Goal: Transaction & Acquisition: Obtain resource

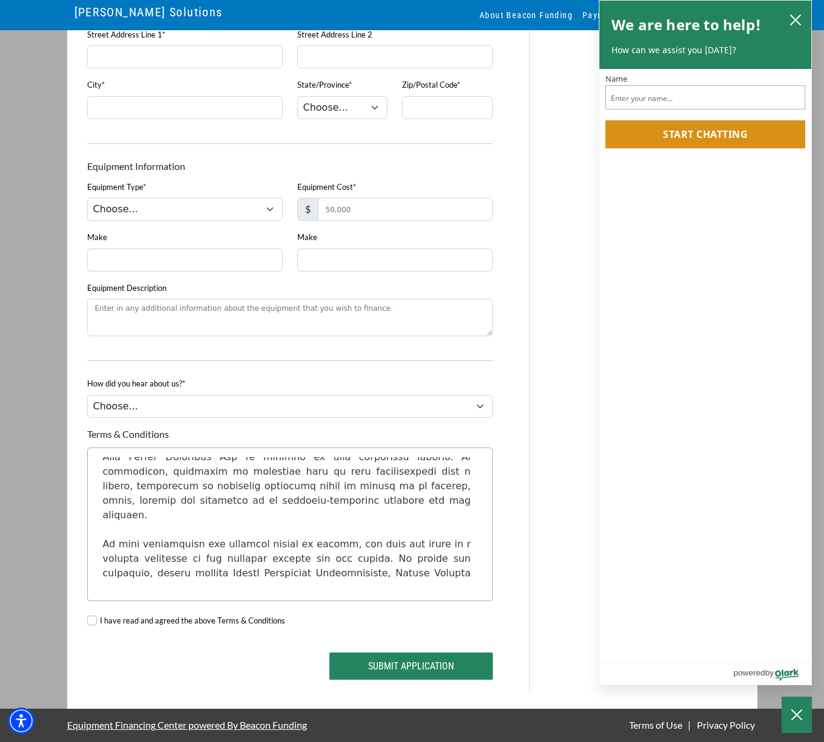
scroll to position [148, 0]
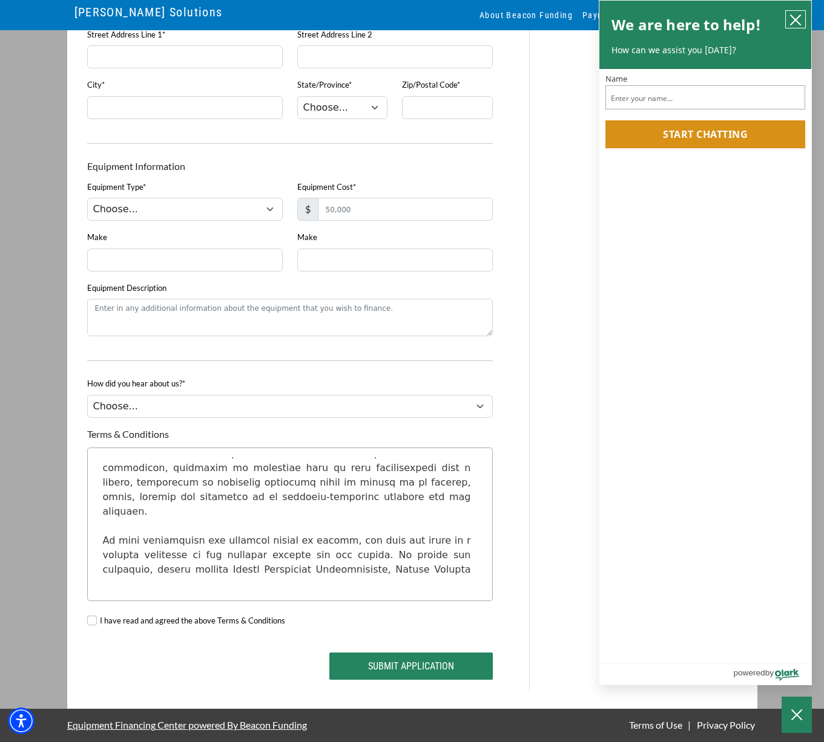
click at [792, 21] on icon "close chatbox" at bounding box center [795, 20] width 12 height 12
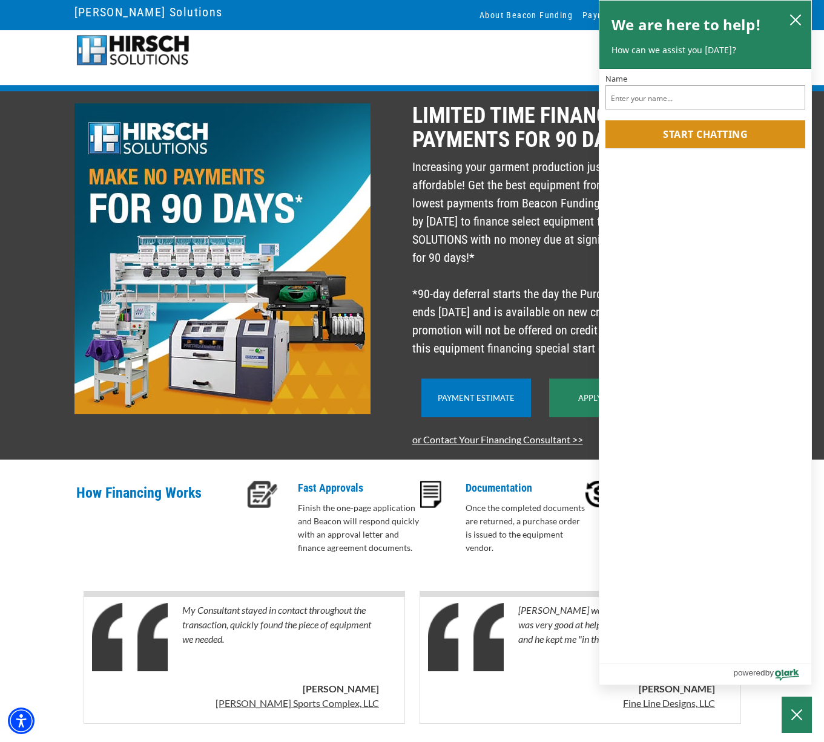
scroll to position [10, 0]
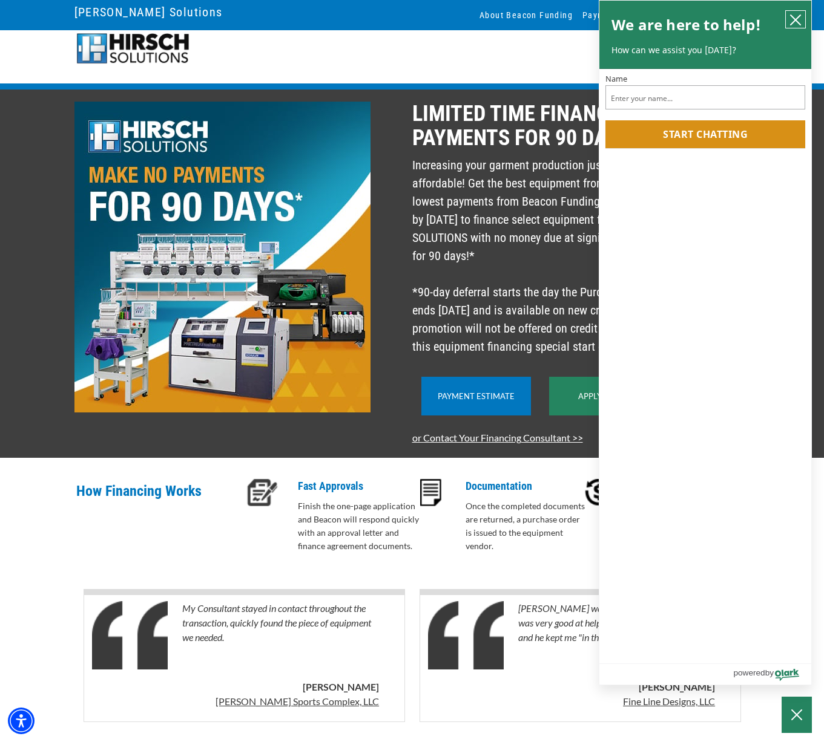
click at [798, 21] on icon "close chatbox" at bounding box center [795, 20] width 12 height 12
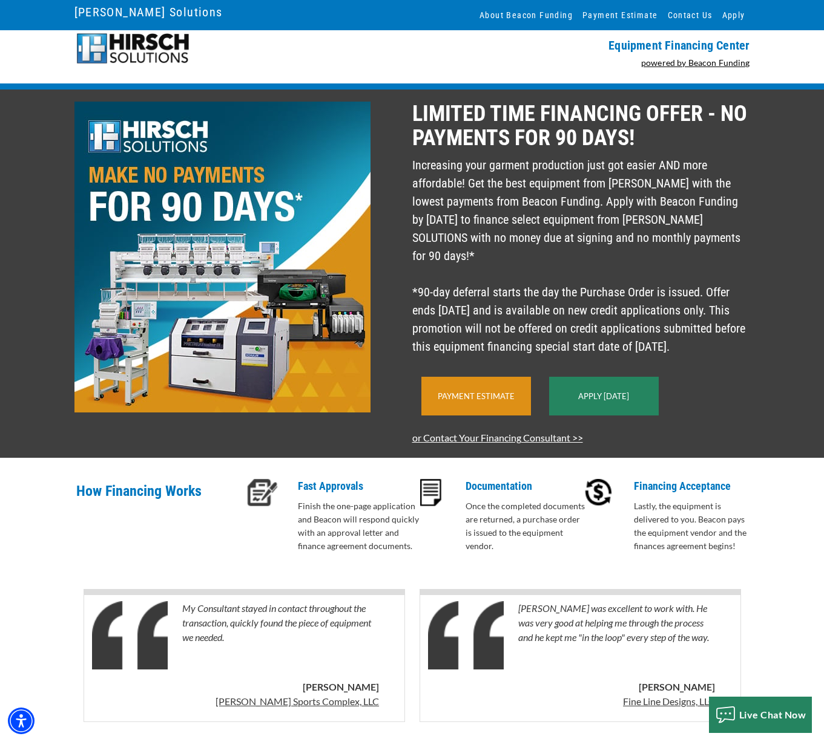
click at [487, 391] on div "Payment Estimate" at bounding box center [476, 396] width 110 height 39
click at [484, 398] on link "Payment Estimate" at bounding box center [476, 397] width 77 height 10
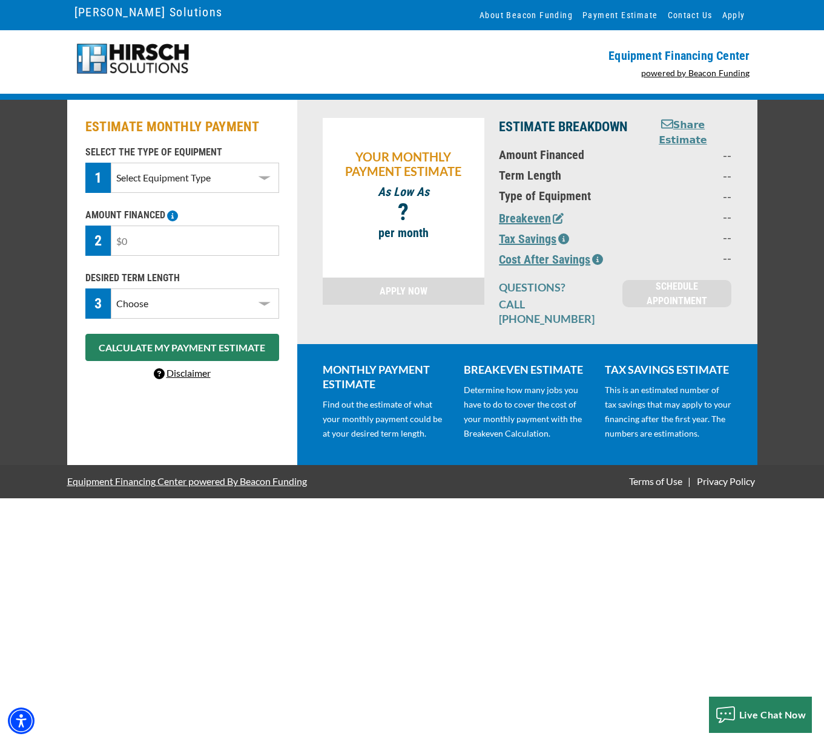
click at [161, 240] on input "text" at bounding box center [195, 241] width 168 height 30
type input "$29,995"
click at [263, 303] on select "Choose 36 Months 48 Months 60 Months" at bounding box center [195, 304] width 168 height 30
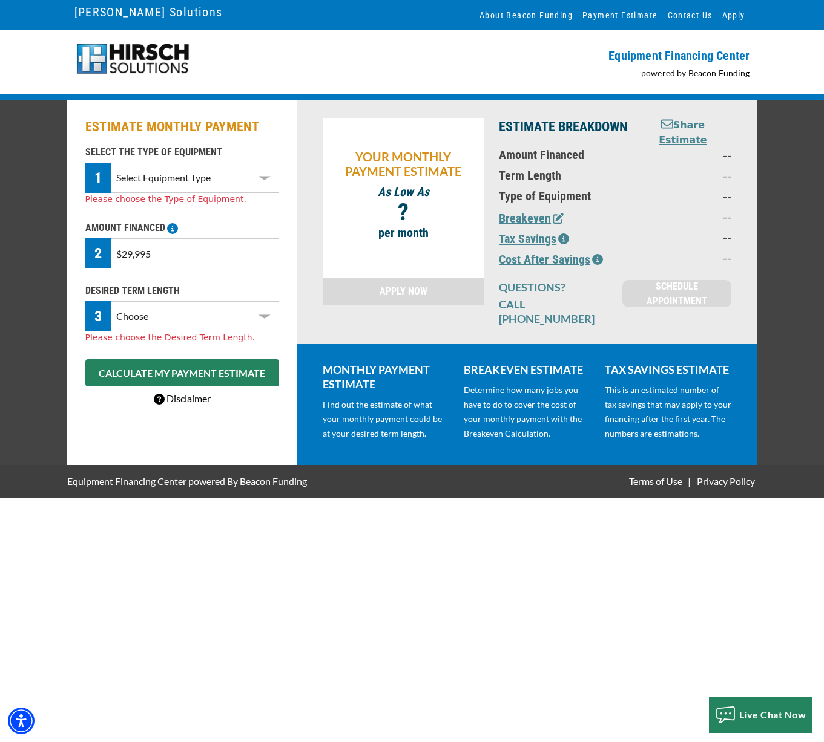
select select "60"
click at [111, 301] on select "Choose 36 Months 48 Months 60 Months" at bounding box center [195, 316] width 168 height 30
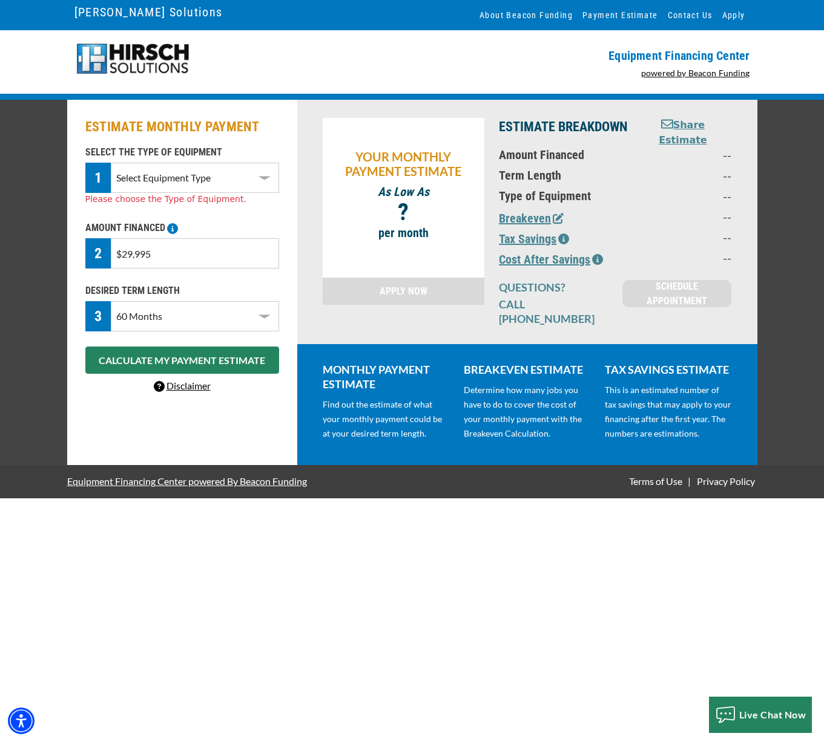
click at [264, 179] on select "Select Equipment Type DTG Printing Embroidery Screen Printing Software and Auto…" at bounding box center [195, 178] width 168 height 30
select select "1"
click at [111, 163] on select "Select Equipment Type DTG Printing Embroidery Screen Printing Software and Auto…" at bounding box center [195, 178] width 168 height 30
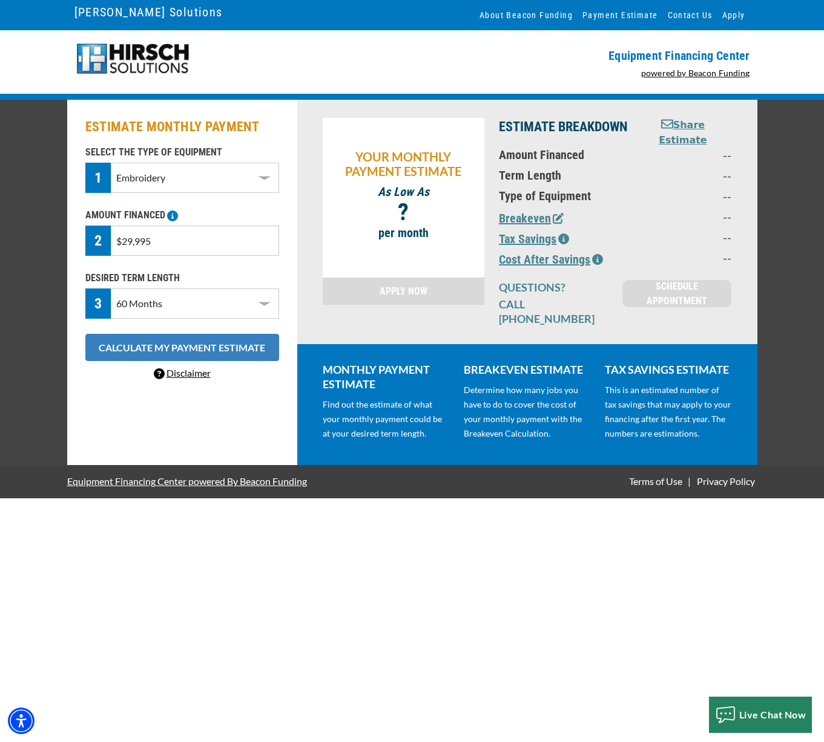
click at [214, 347] on button "CALCULATE MY PAYMENT ESTIMATE" at bounding box center [182, 347] width 194 height 27
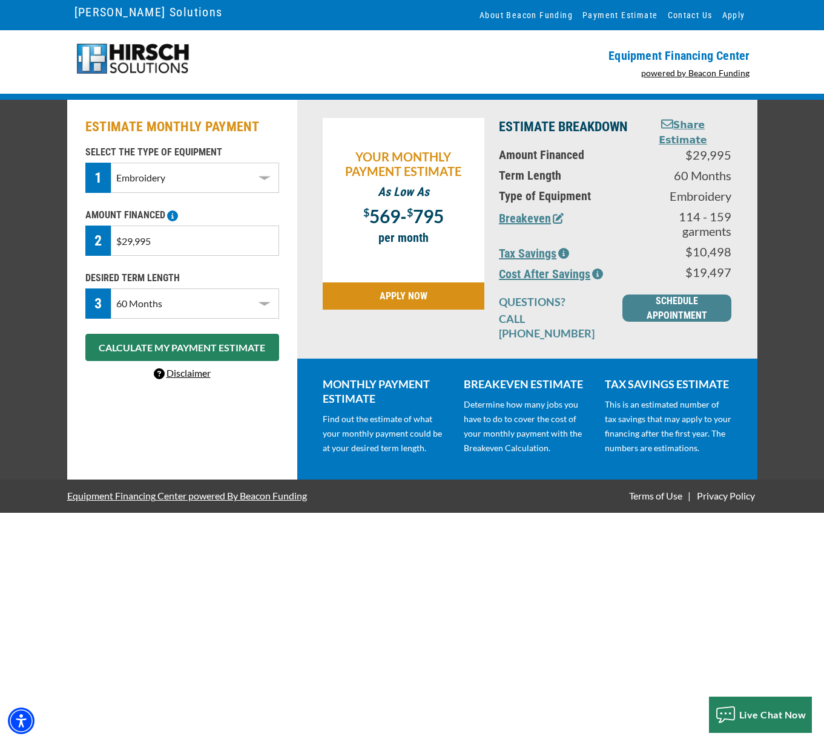
click at [532, 221] on button "Breakeven" at bounding box center [531, 218] width 65 height 18
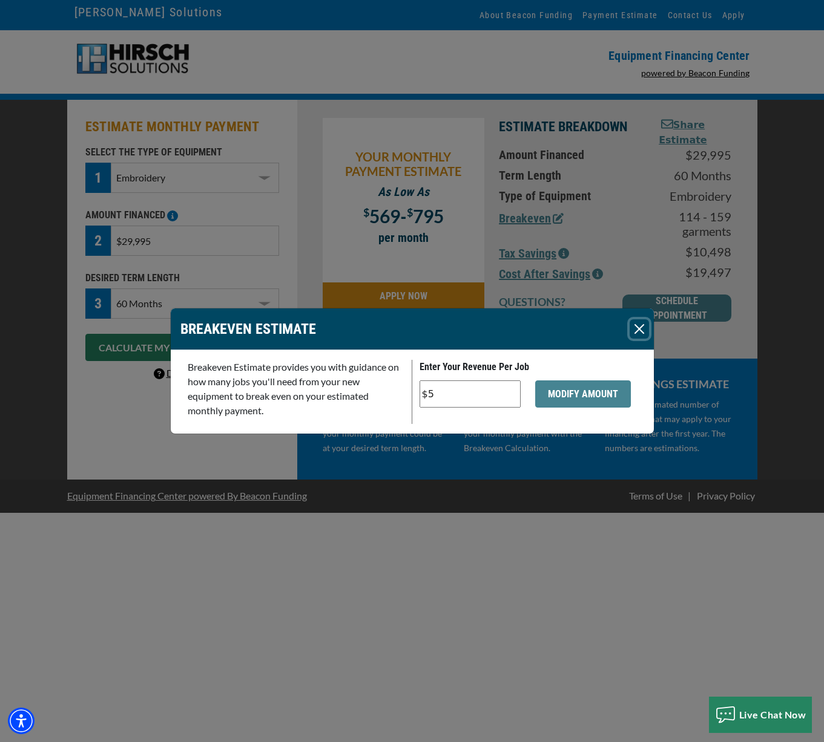
click at [640, 331] on button "Close" at bounding box center [638, 329] width 19 height 19
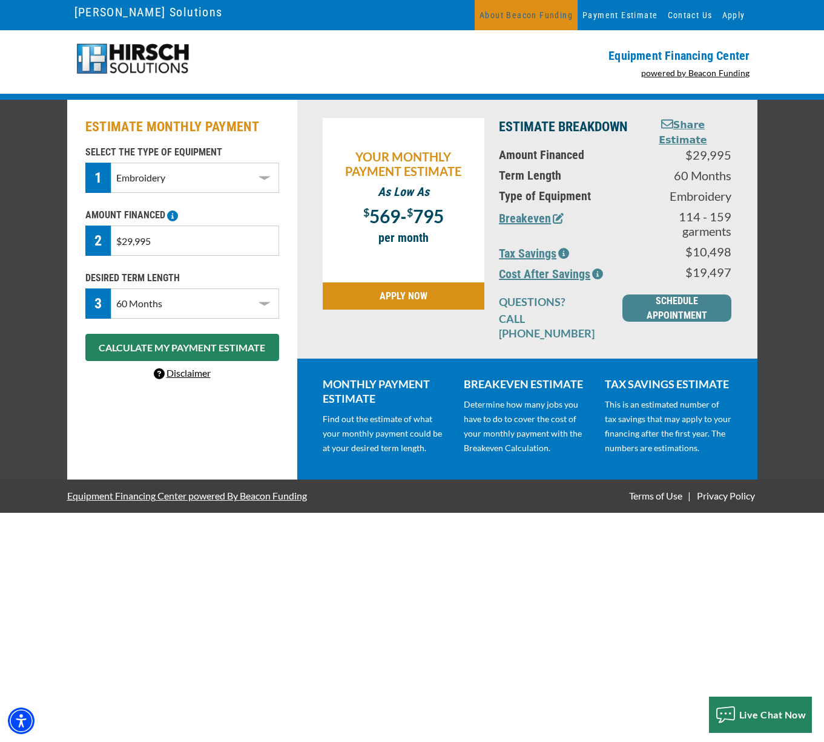
click at [516, 13] on link "About Beacon Funding" at bounding box center [525, 15] width 103 height 30
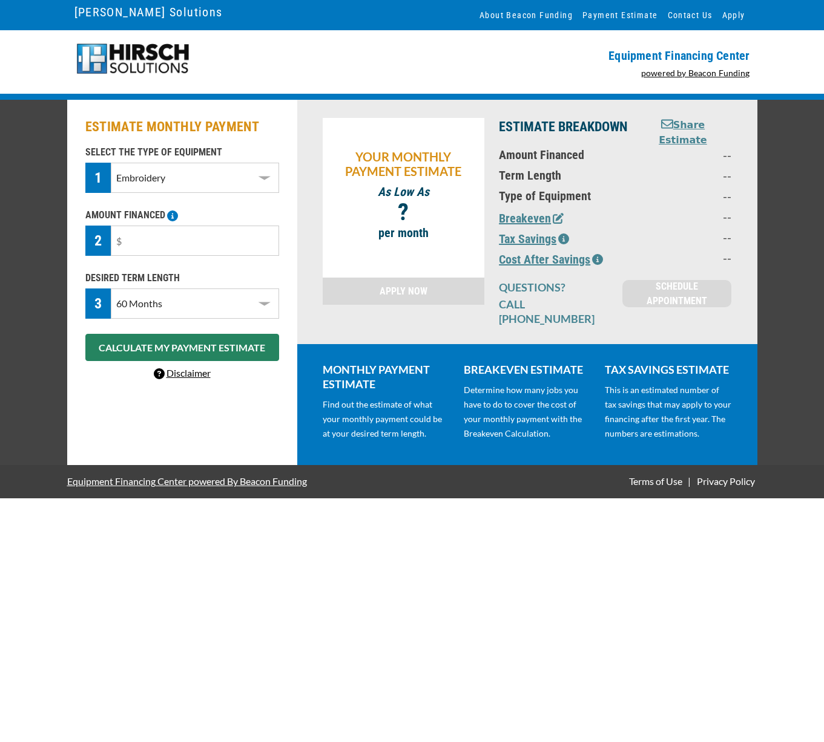
select select "1"
select select "60"
click at [719, 74] on link "powered by Beacon Funding" at bounding box center [695, 73] width 109 height 10
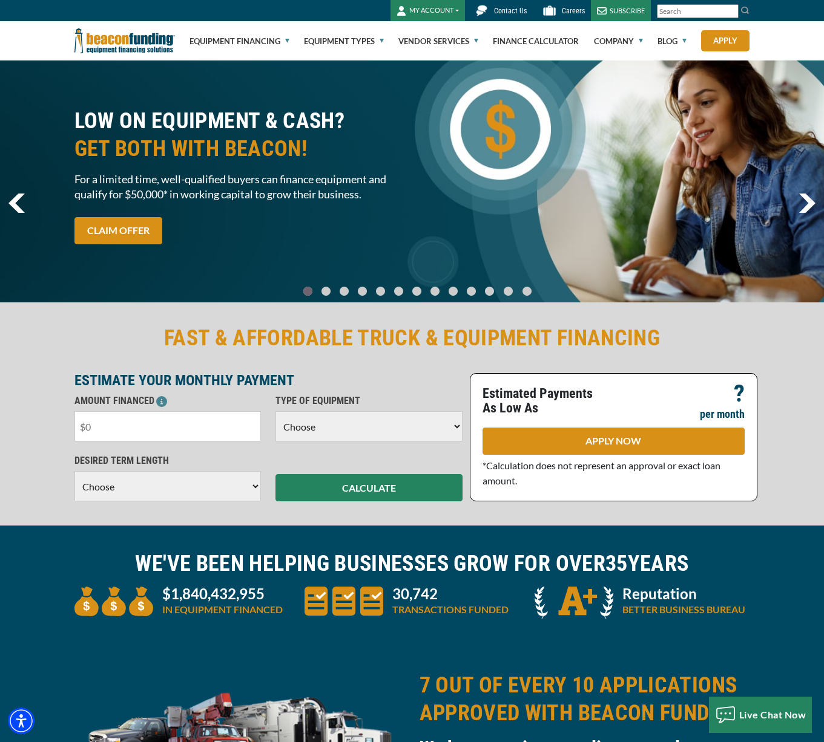
click at [179, 428] on input "text" at bounding box center [167, 426] width 187 height 30
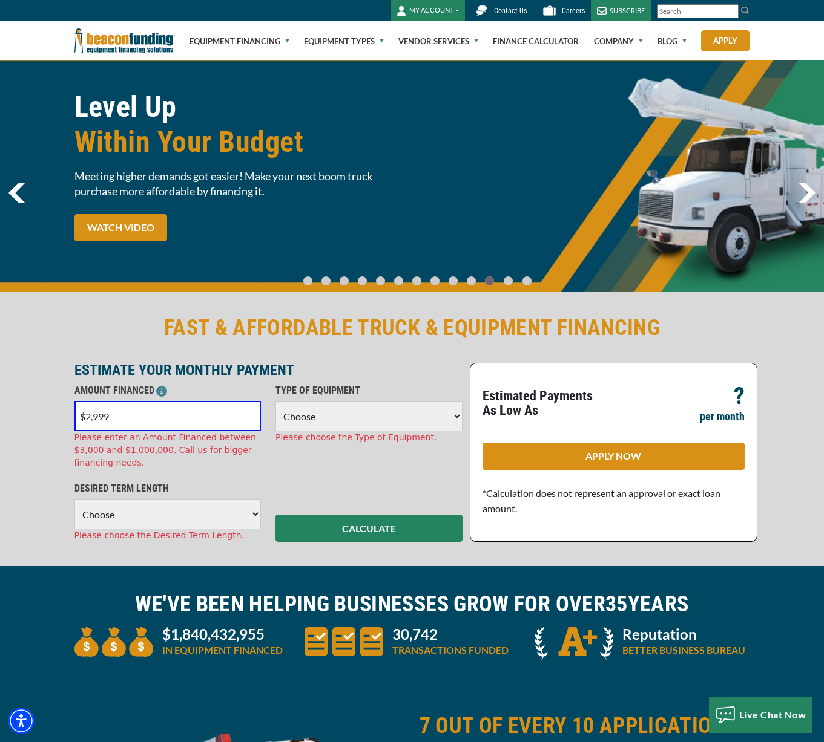
scroll to position [2, 0]
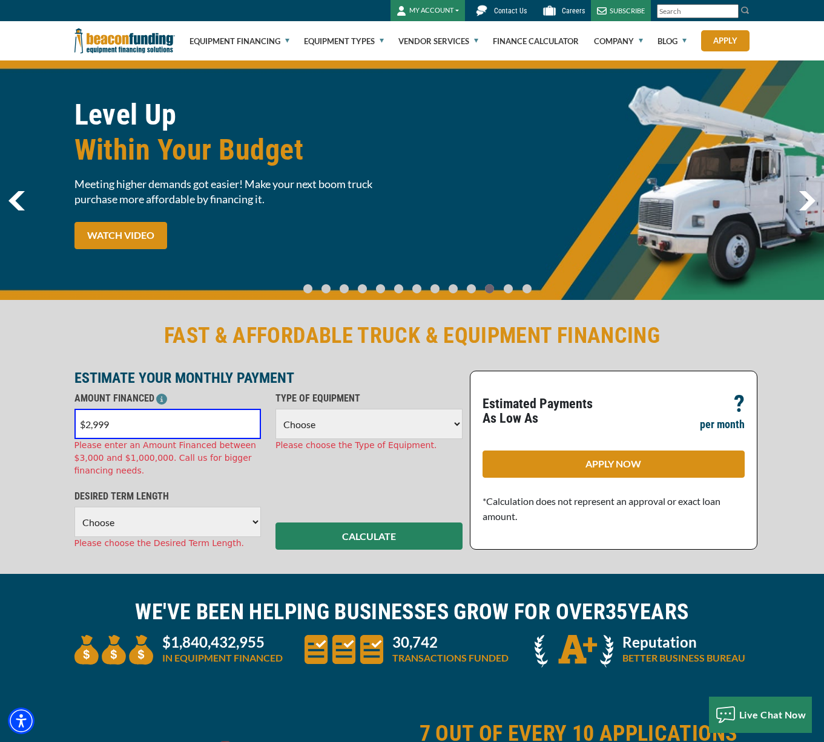
type input "$29,999"
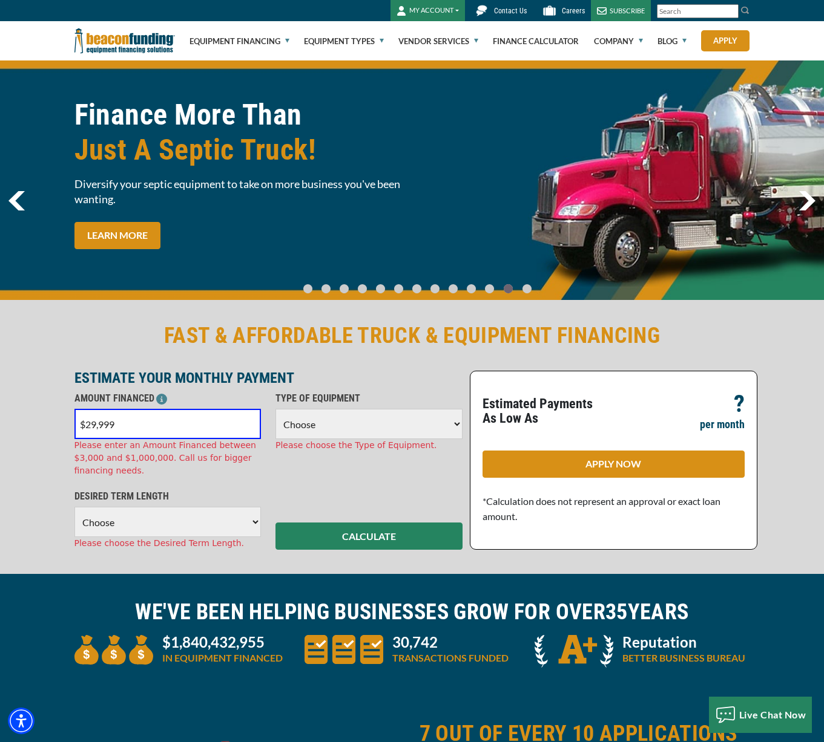
drag, startPoint x: 119, startPoint y: 426, endPoint x: 54, endPoint y: 418, distance: 64.6
click at [54, 418] on div "FAST & AFFORDABLE TRUCK & EQUIPMENT FINANCING ESTIMATE YOUR MONTHLY PAYMENT AMO…" at bounding box center [412, 436] width 824 height 277
type input "$30,000"
click at [454, 427] on select "Choose Backhoe Boom/Bucket Truck Chipper Commercial Mower Crane DTG/DTF Printin…" at bounding box center [368, 424] width 187 height 30
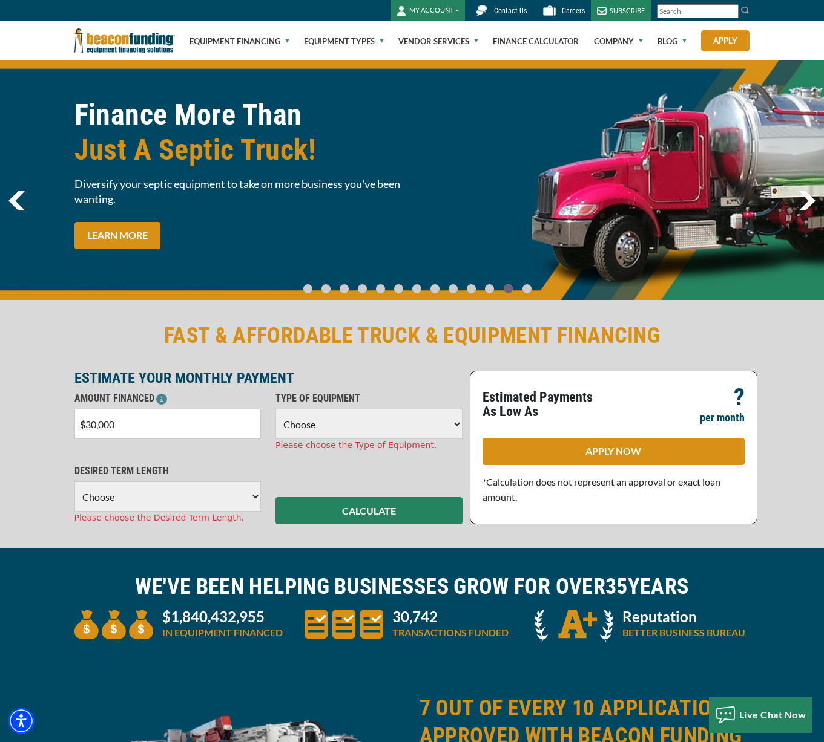
select select "1"
click at [275, 409] on select "Choose Backhoe Boom/Bucket Truck Chipper Commercial Mower Crane DTG/DTF Printin…" at bounding box center [368, 424] width 187 height 30
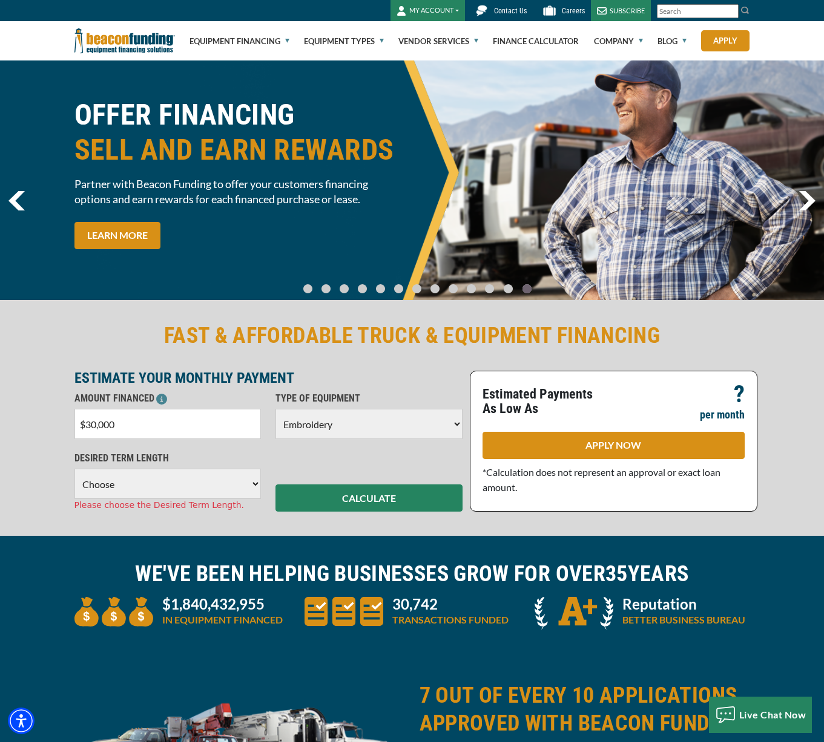
click at [249, 482] on select "Choose 36 Months 48 Months 60 Months" at bounding box center [167, 484] width 187 height 30
select select "60"
click at [74, 469] on select "Choose 36 Months 48 Months 60 Months" at bounding box center [167, 484] width 187 height 30
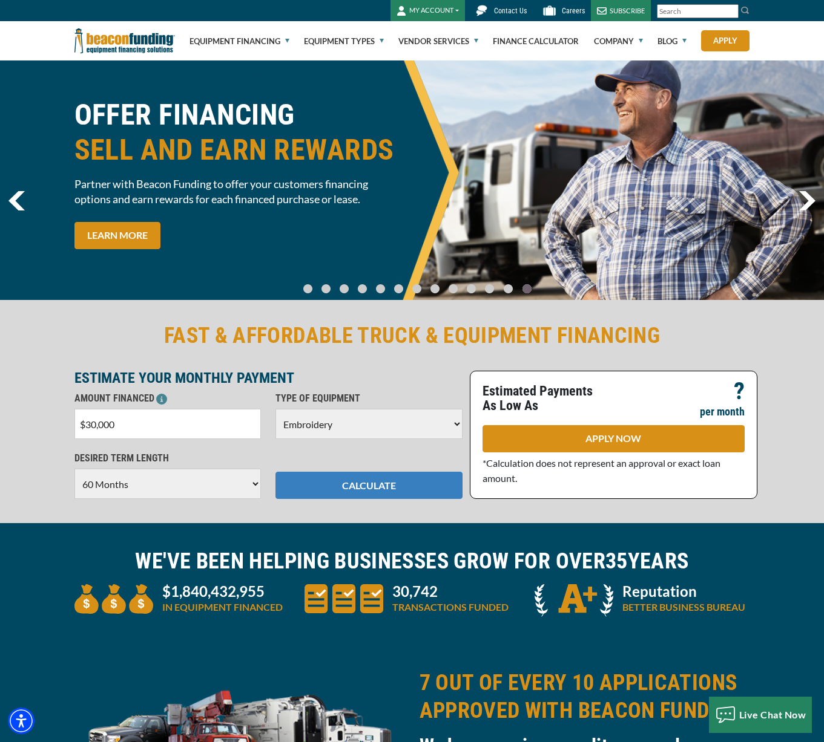
click at [350, 482] on button "CALCULATE" at bounding box center [368, 485] width 187 height 27
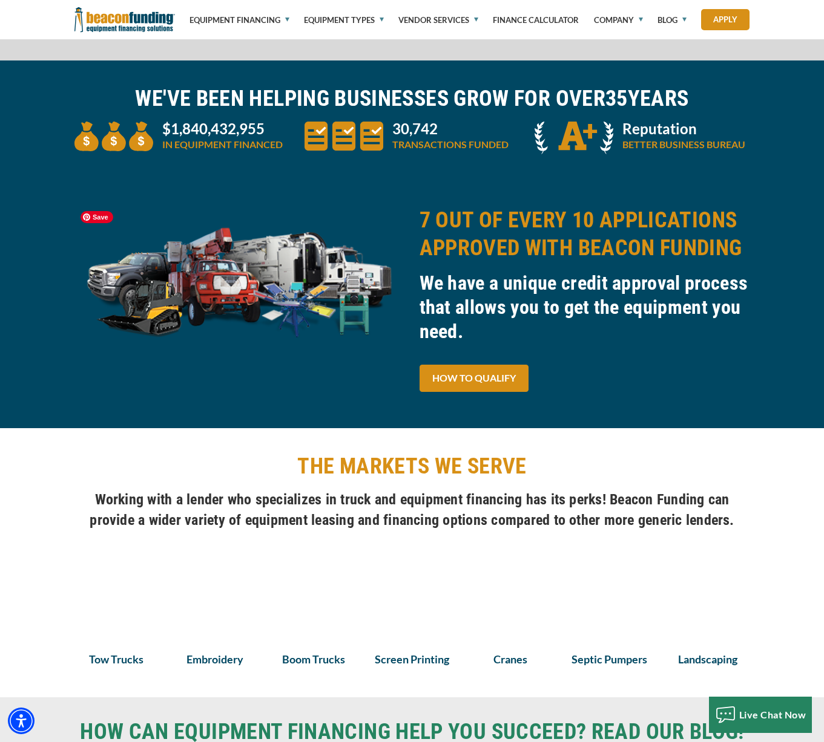
scroll to position [471, 0]
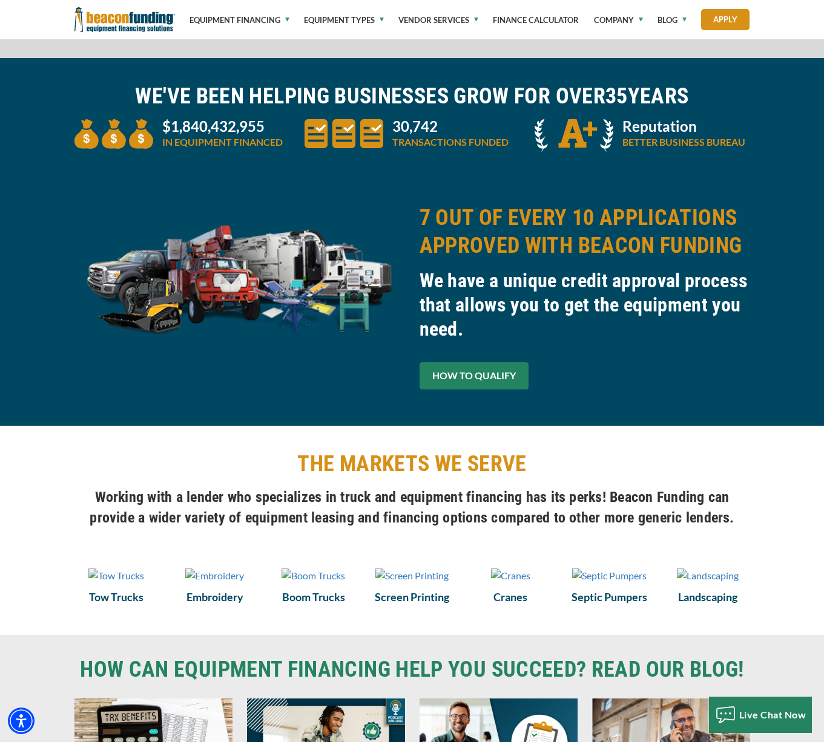
click at [494, 380] on link "HOW TO QUALIFY" at bounding box center [473, 375] width 109 height 27
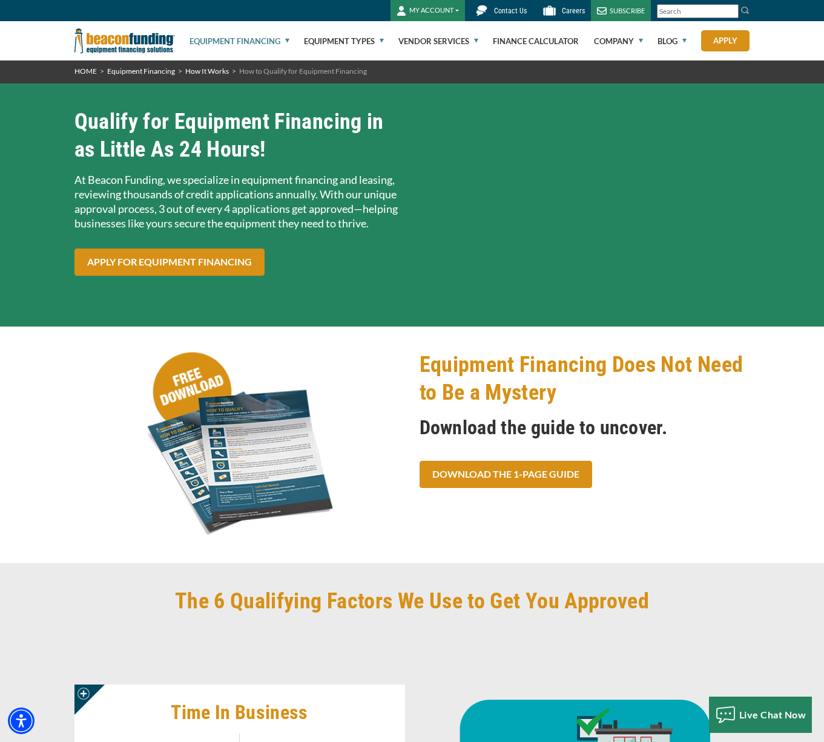
scroll to position [3, 0]
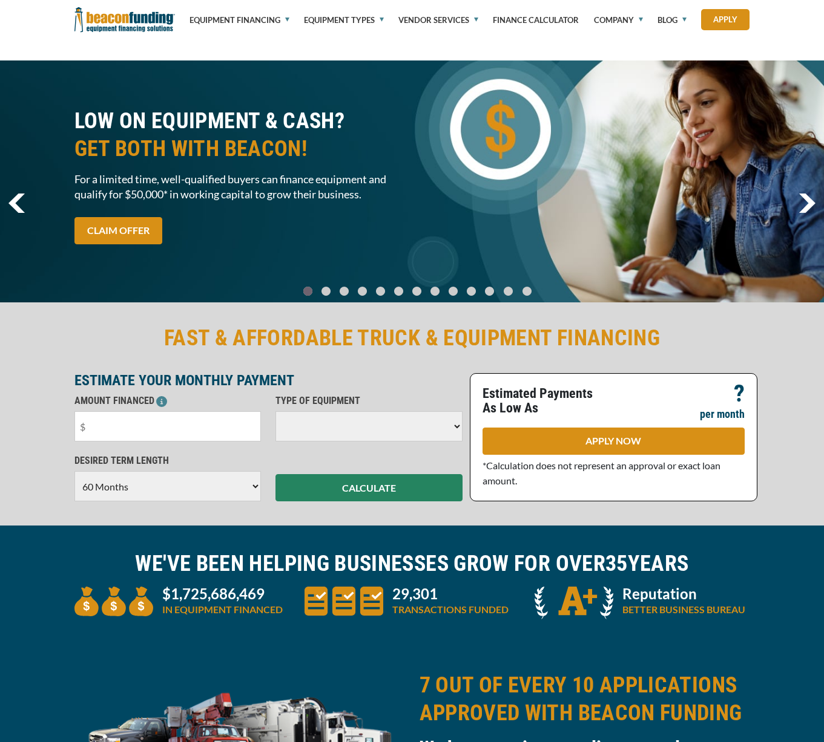
select select "60"
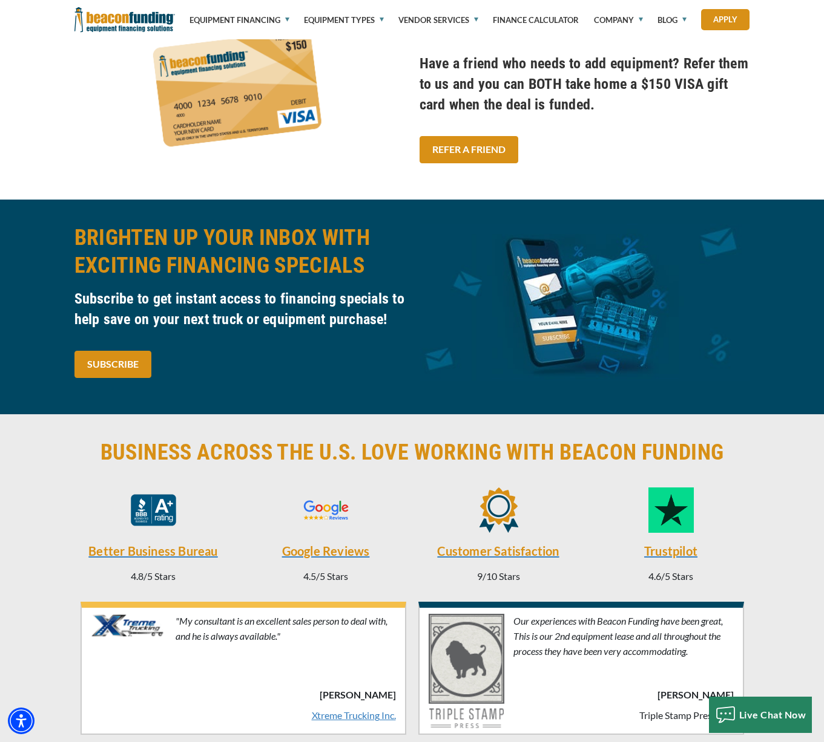
scroll to position [2483, 0]
